Goal: Task Accomplishment & Management: Use online tool/utility

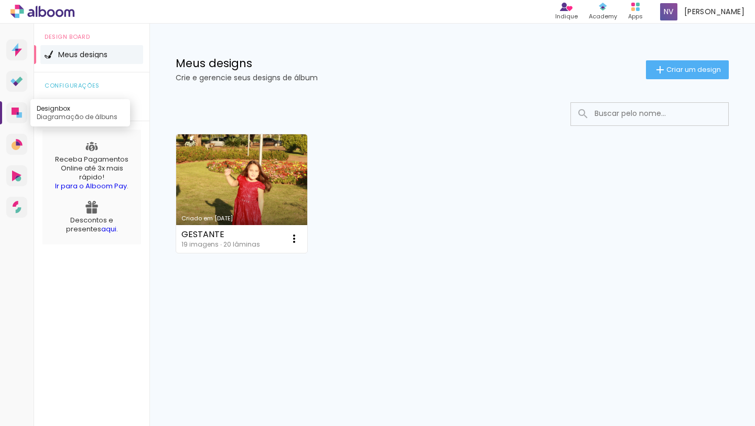
click at [18, 110] on icon at bounding box center [15, 110] width 7 height 7
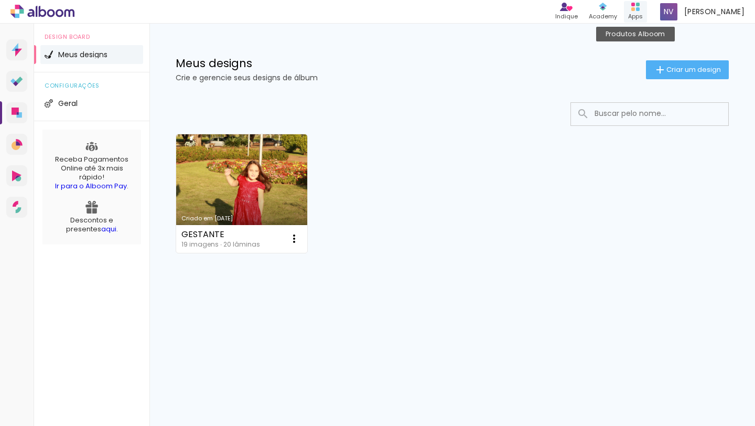
click at [638, 10] on div "Produtos Alboom Apps" at bounding box center [635, 11] width 23 height 21
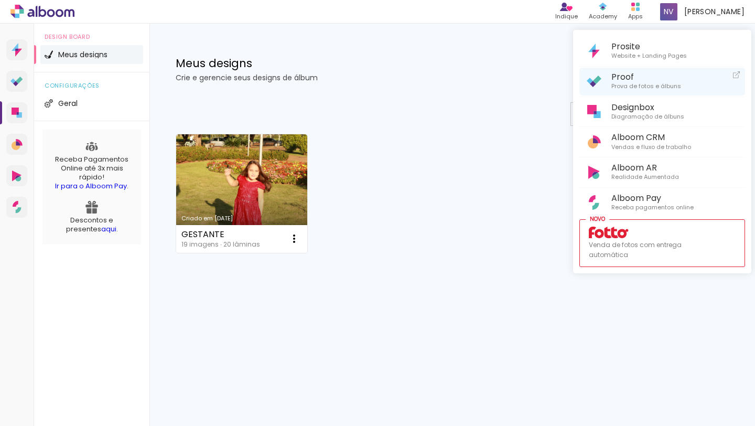
click at [684, 83] on link "Proof Prova de fotos e álbuns" at bounding box center [662, 82] width 166 height 28
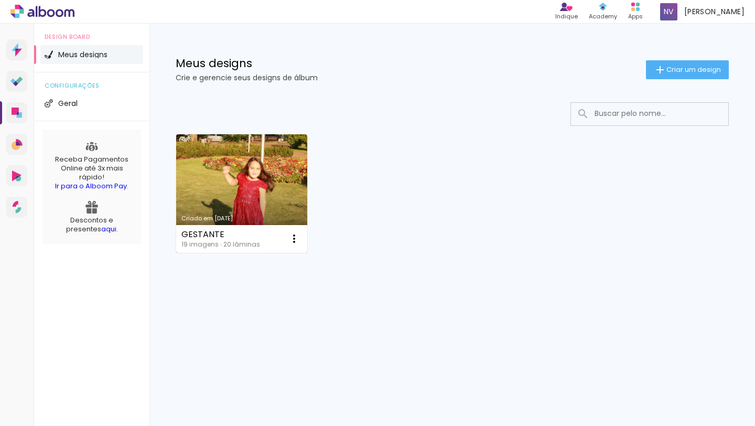
click at [279, 205] on link "Criado em [DATE]" at bounding box center [241, 193] width 131 height 118
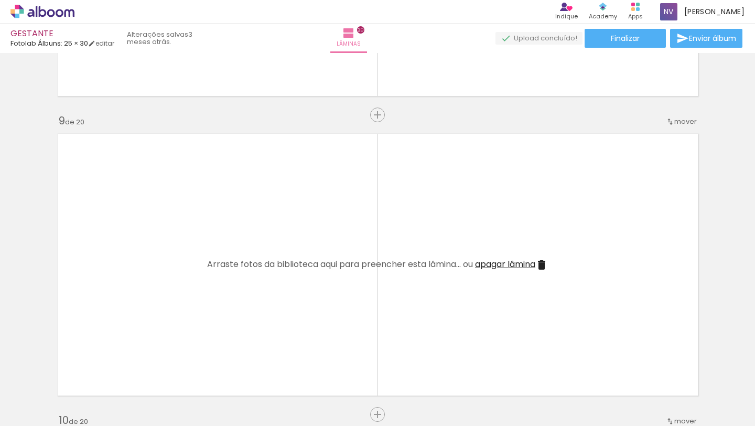
scroll to position [2086, 0]
